Goal: Information Seeking & Learning: Learn about a topic

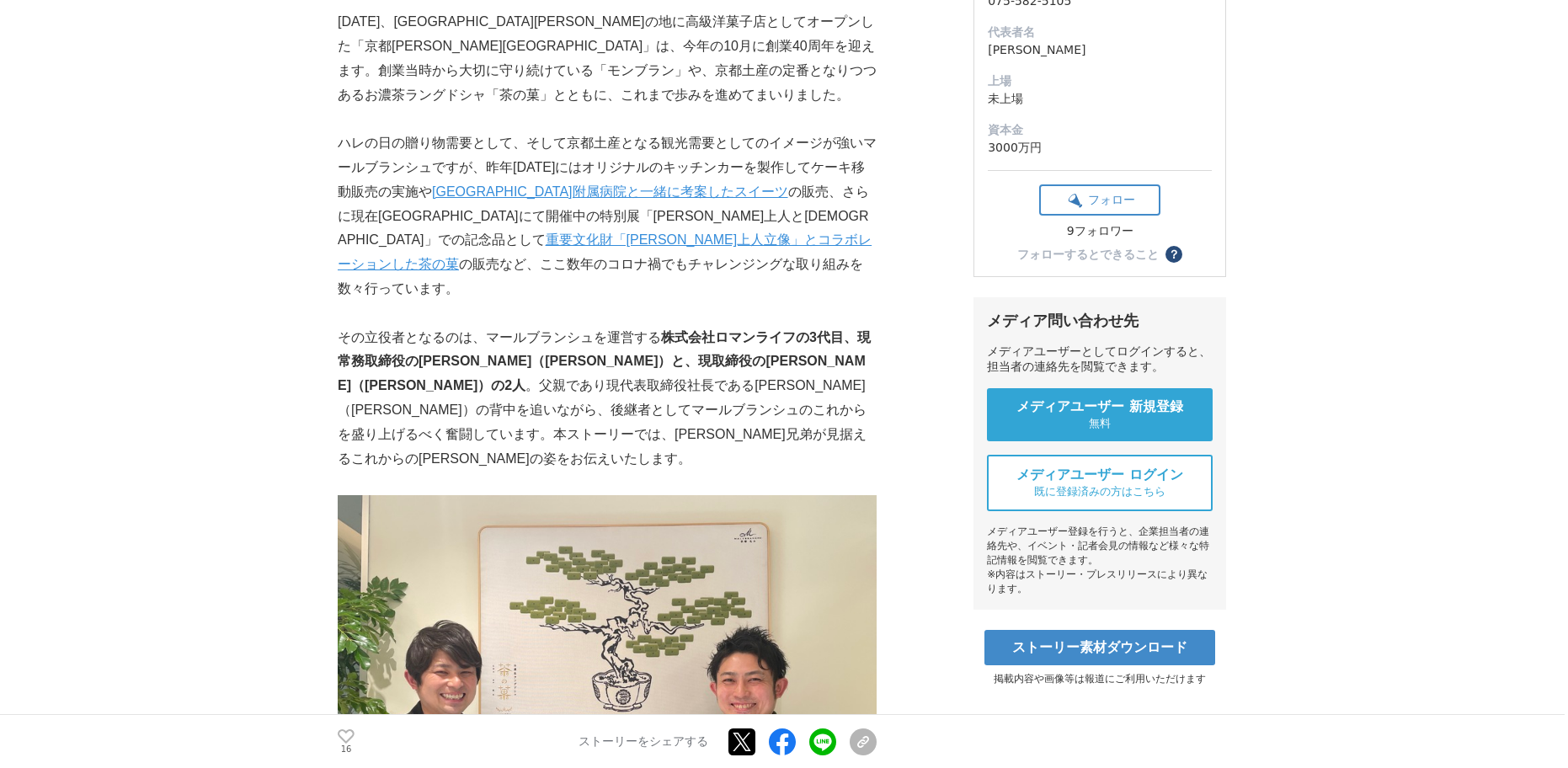
scroll to position [337, 0]
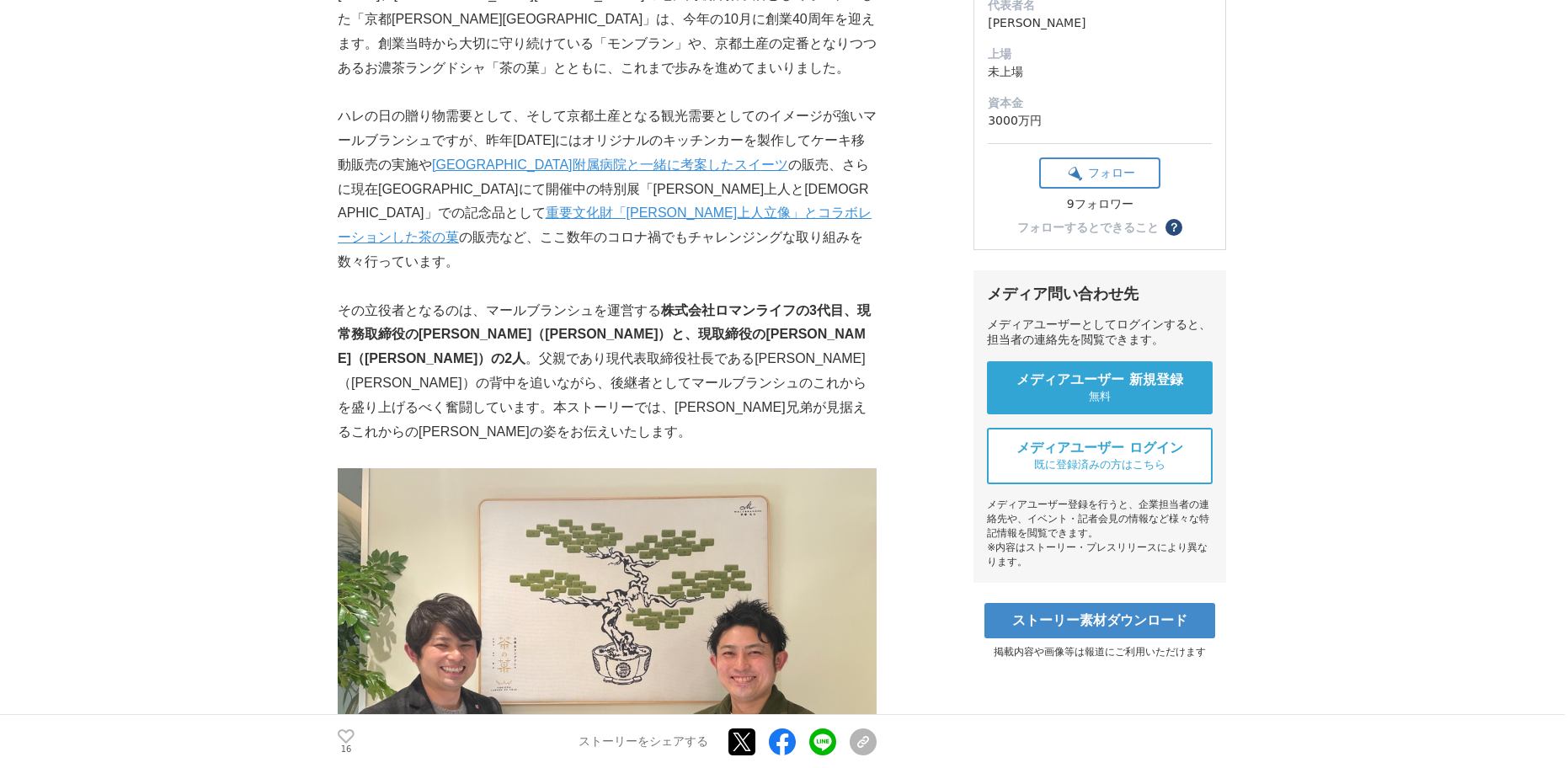
click at [571, 158] on link "[GEOGRAPHIC_DATA]附属病院と一緒に考案したスイーツ" at bounding box center [610, 165] width 356 height 14
drag, startPoint x: 416, startPoint y: 275, endPoint x: 491, endPoint y: 284, distance: 75.5
click at [491, 303] on strong "株式会社ロマンライフの3代目、現常務取締役の[PERSON_NAME]（[PERSON_NAME]）と、現取締役の[PERSON_NAME]（[PERSON_…" at bounding box center [604, 335] width 533 height 63
drag, startPoint x: 491, startPoint y: 284, endPoint x: 475, endPoint y: 275, distance: 18.4
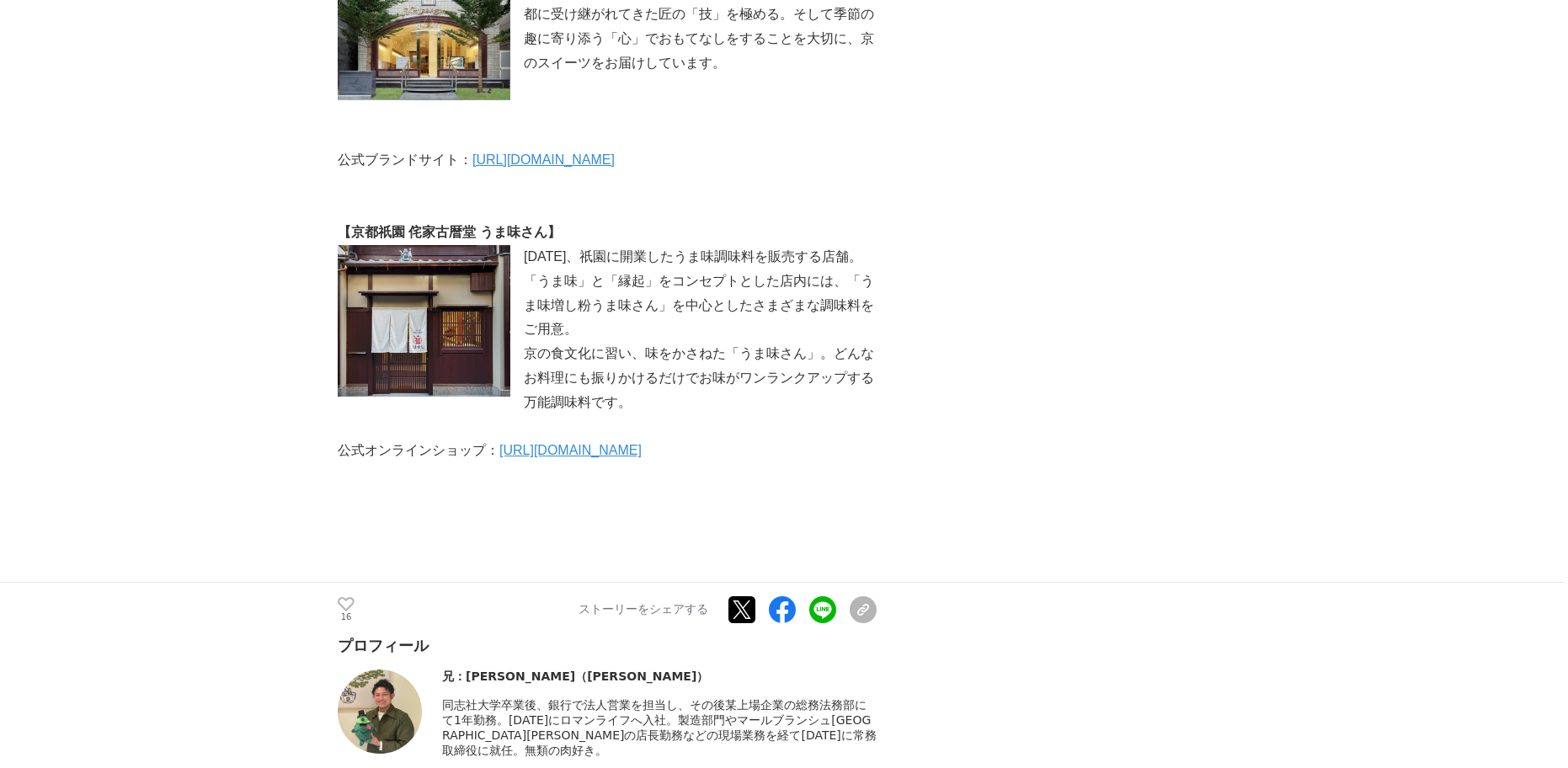
scroll to position [10669, 0]
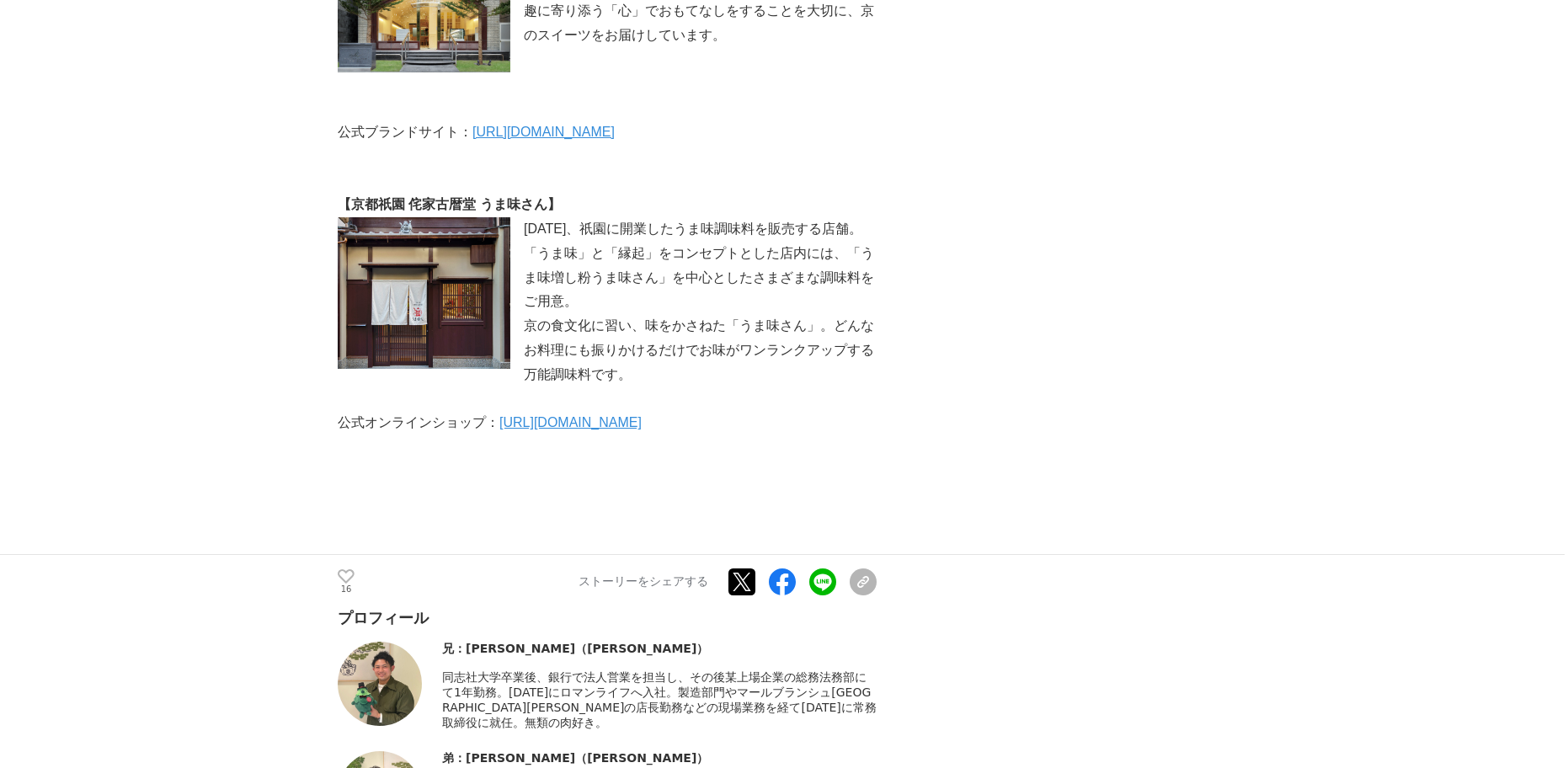
click at [592, 430] on link "[URL][DOMAIN_NAME]" at bounding box center [571, 423] width 143 height 14
click at [555, 139] on link "[URL][DOMAIN_NAME]" at bounding box center [544, 132] width 143 height 14
click at [574, 430] on link "[URL][DOMAIN_NAME]" at bounding box center [571, 423] width 143 height 14
